Goal: Information Seeking & Learning: Learn about a topic

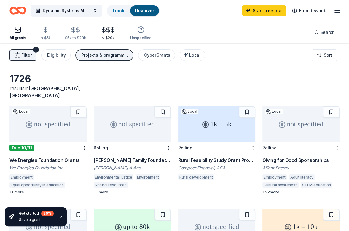
click at [109, 32] on icon "button" at bounding box center [112, 29] width 7 height 7
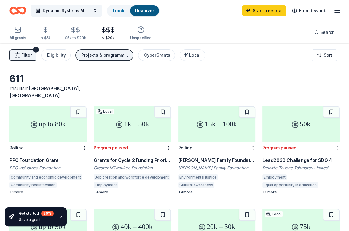
click at [83, 57] on div "Projects & programming, General operations, Capital, Research, Education, Train…" at bounding box center [105, 55] width 48 height 7
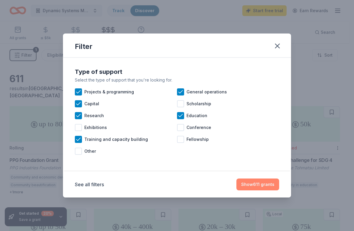
click at [247, 190] on button "Show 611 grants" at bounding box center [257, 185] width 43 height 12
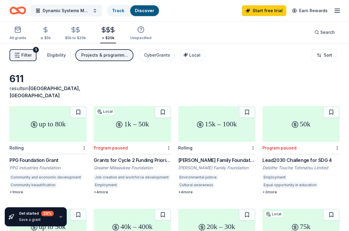
click at [18, 53] on line "button" at bounding box center [18, 53] width 0 height 1
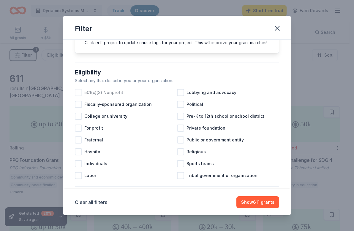
scroll to position [36, 0]
click at [81, 132] on div at bounding box center [78, 128] width 7 height 7
click at [80, 167] on div at bounding box center [78, 163] width 7 height 7
click at [80, 167] on icon at bounding box center [78, 164] width 6 height 6
click at [80, 167] on div at bounding box center [78, 163] width 7 height 7
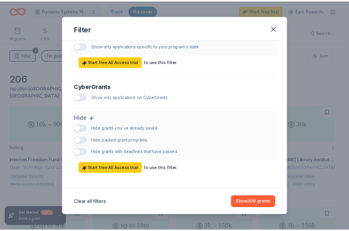
scroll to position [360, 0]
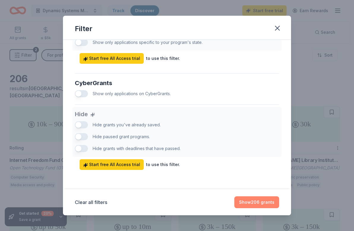
click at [240, 203] on button "Show 206 grants" at bounding box center [256, 203] width 45 height 12
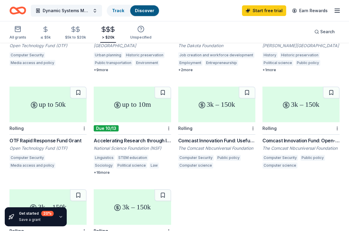
scroll to position [135, 0]
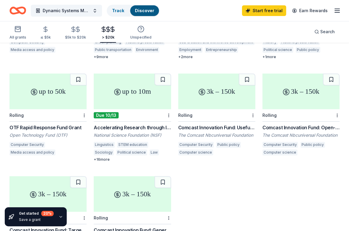
click at [104, 157] on div "+ 16 more" at bounding box center [132, 159] width 77 height 5
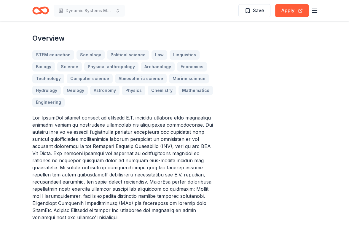
scroll to position [176, 0]
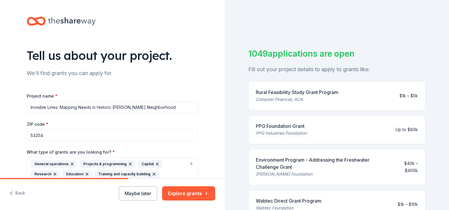
drag, startPoint x: 162, startPoint y: 109, endPoint x: 18, endPoint y: 100, distance: 144.3
click at [18, 100] on div "Tell us about your project. We'll find grants you can apply for. Project name *…" at bounding box center [112, 162] width 190 height 324
